Goal: Transaction & Acquisition: Purchase product/service

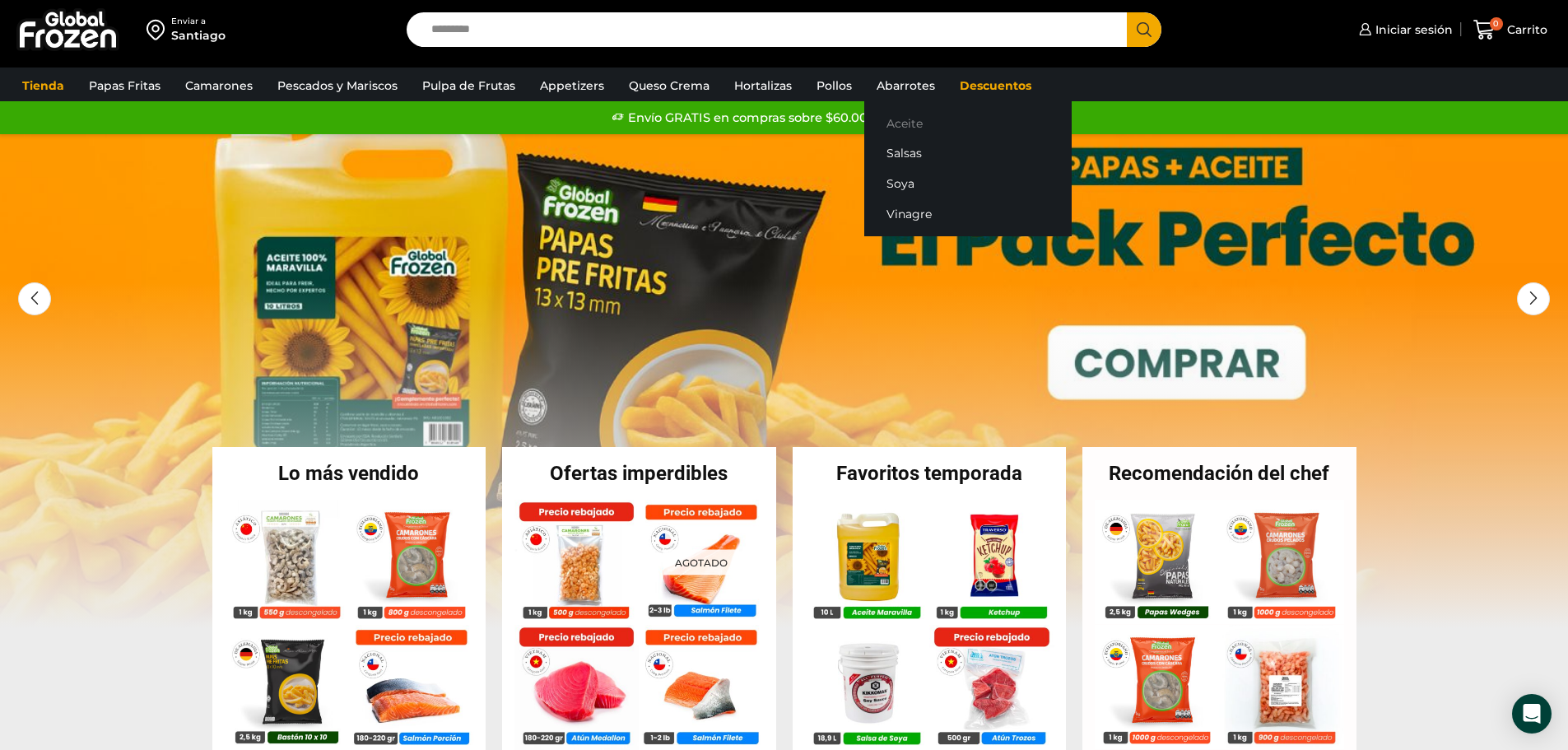
click at [893, 128] on link "Aceite" at bounding box center [967, 123] width 207 height 31
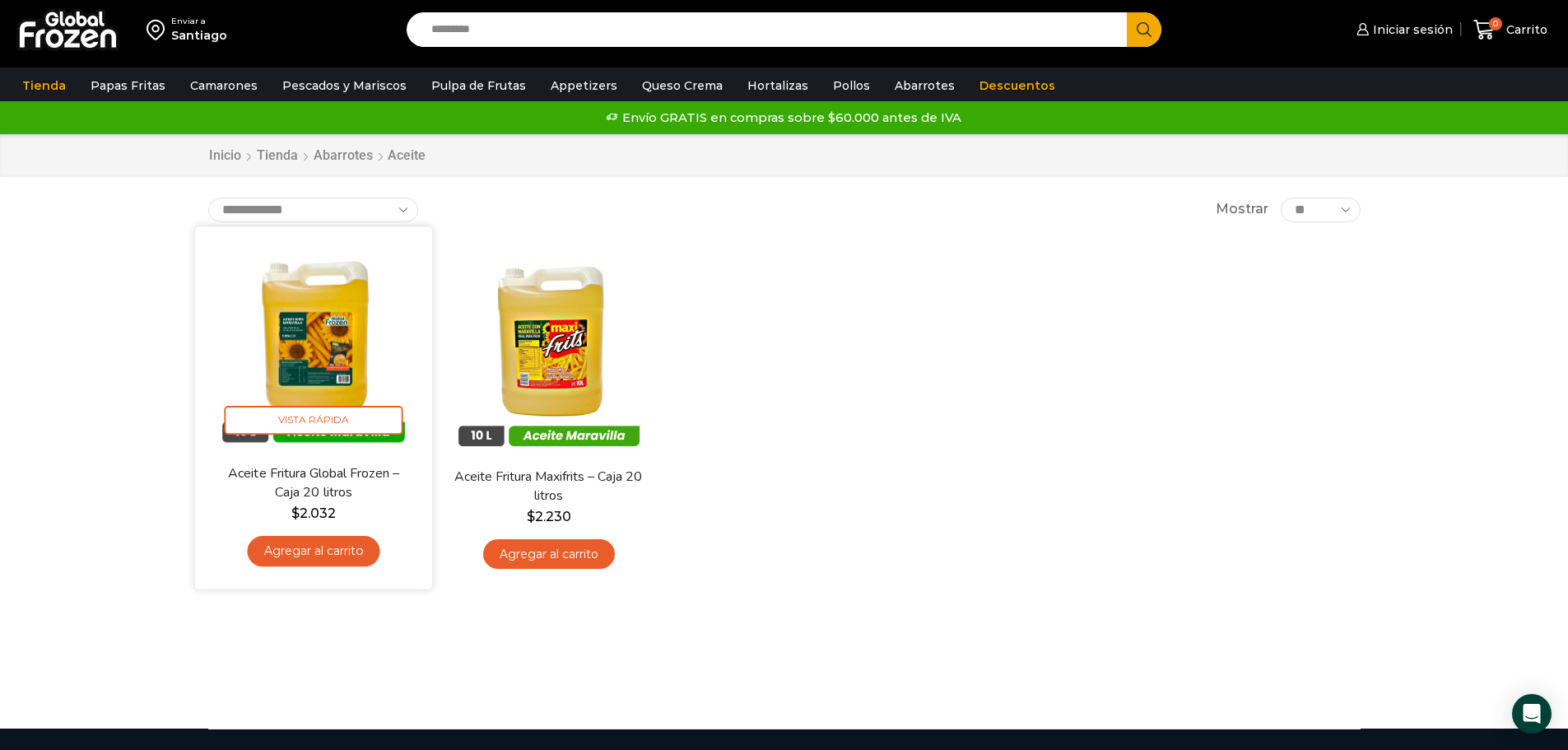
click at [289, 331] on img at bounding box center [313, 345] width 213 height 213
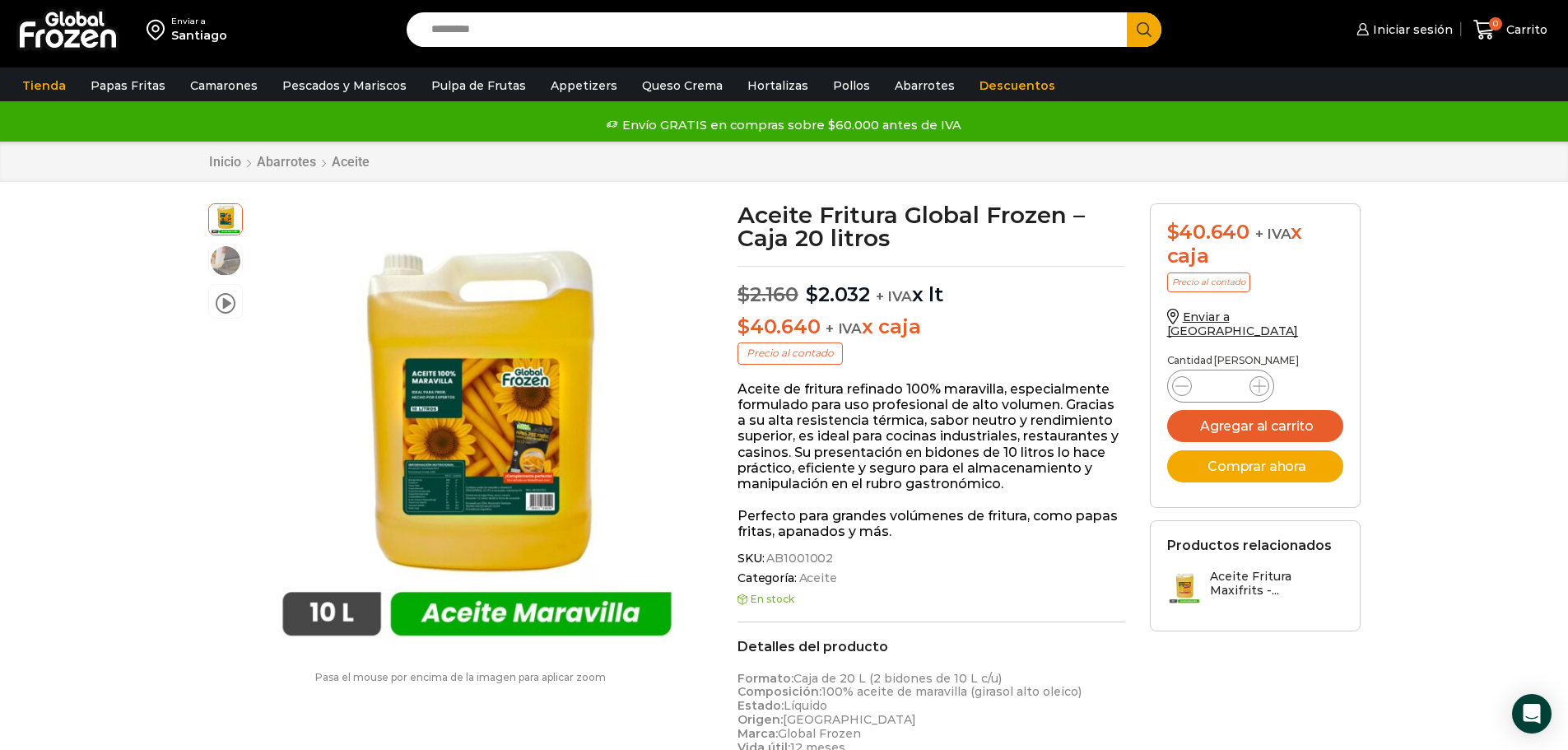
drag, startPoint x: 126, startPoint y: 351, endPoint x: 47, endPoint y: 514, distance: 181.1
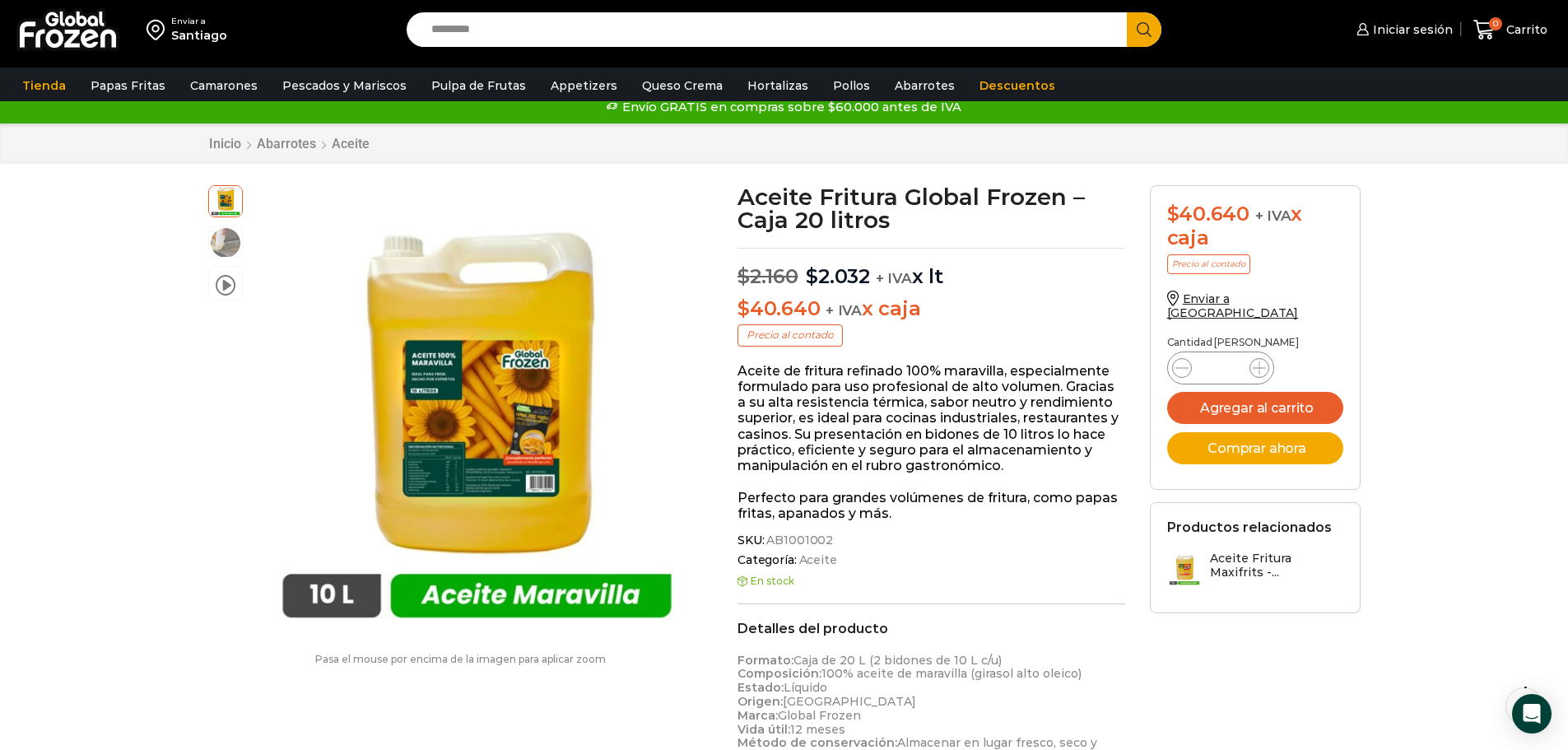
scroll to position [34, 0]
